Goal: Task Accomplishment & Management: Use online tool/utility

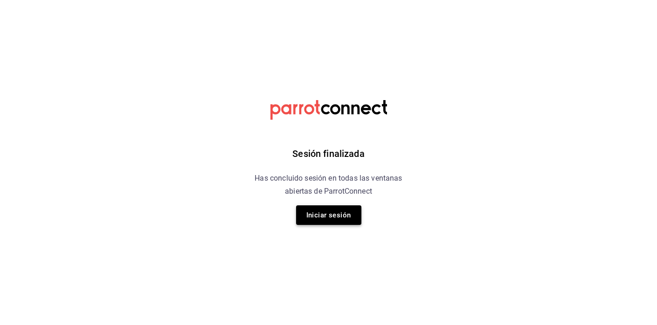
click at [326, 223] on button "Iniciar sesión" at bounding box center [328, 216] width 65 height 20
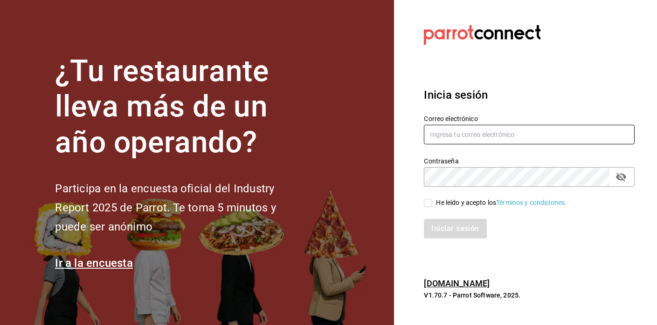
type input "felipecabello.chapa@gmail.com"
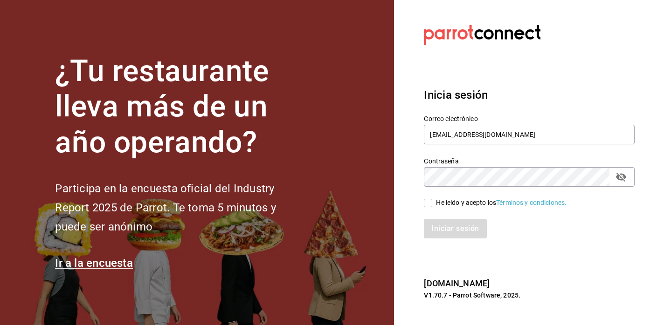
click at [425, 206] on input "He leído y acepto los Términos y condiciones." at bounding box center [428, 203] width 8 height 8
checkbox input "true"
click at [440, 225] on button "Iniciar sesión" at bounding box center [455, 229] width 63 height 20
click at [485, 232] on div "Iniciar sesión" at bounding box center [529, 229] width 211 height 20
click at [460, 226] on button "Iniciar sesión" at bounding box center [455, 229] width 63 height 20
